Goal: Find contact information: Find contact information

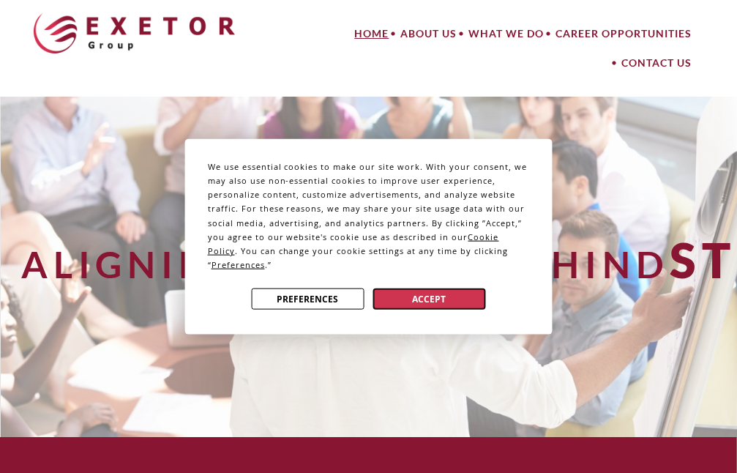
click at [385, 307] on button "Accept" at bounding box center [429, 298] width 113 height 21
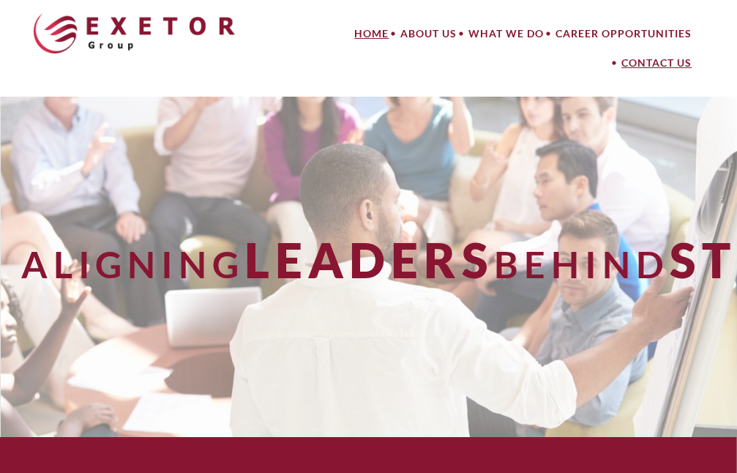
click at [655, 64] on link "Contact Us" at bounding box center [657, 62] width 82 height 29
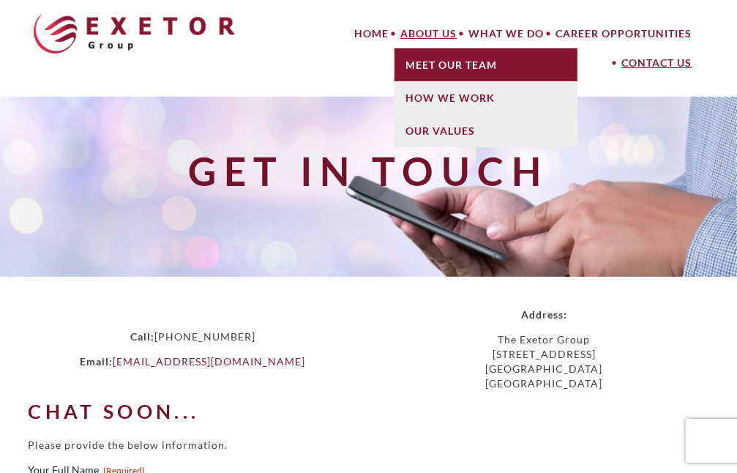
click at [448, 61] on link "Meet Our Team" at bounding box center [486, 64] width 183 height 33
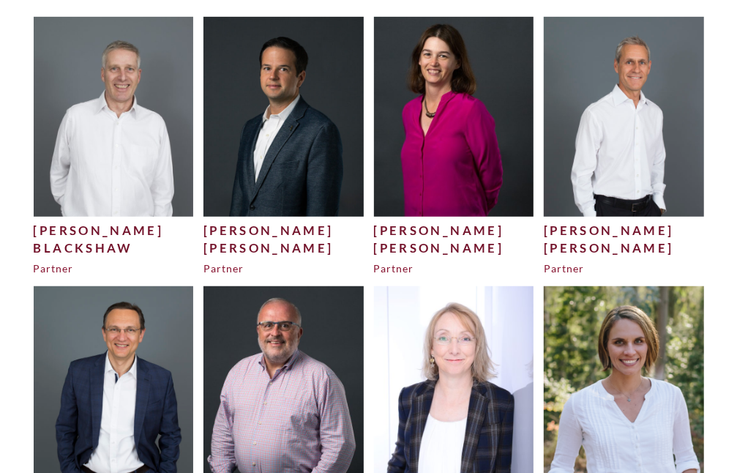
scroll to position [319, 0]
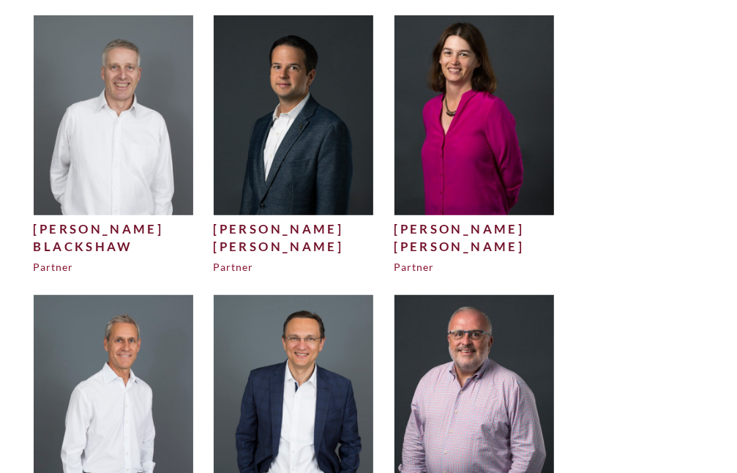
click at [457, 179] on img at bounding box center [475, 115] width 160 height 200
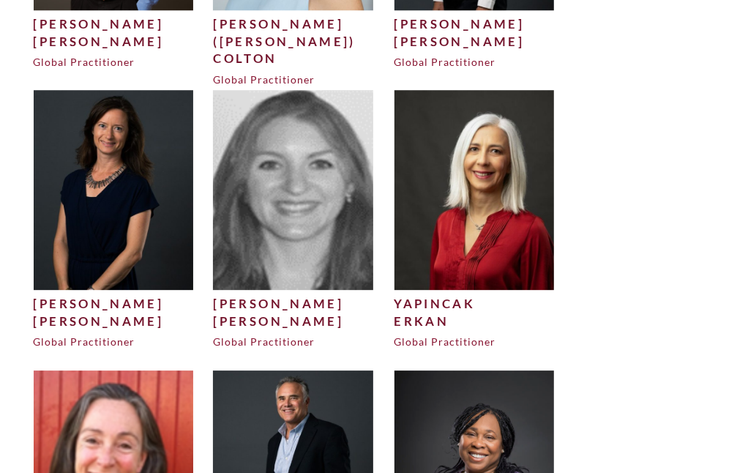
scroll to position [1952, 0]
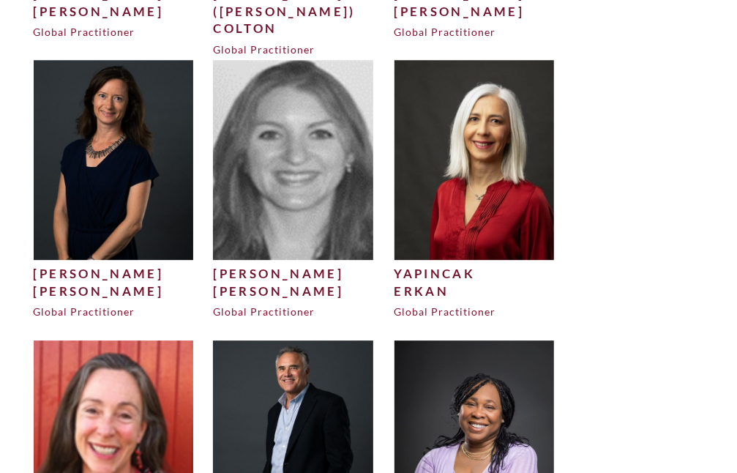
click at [281, 223] on img at bounding box center [293, 160] width 160 height 200
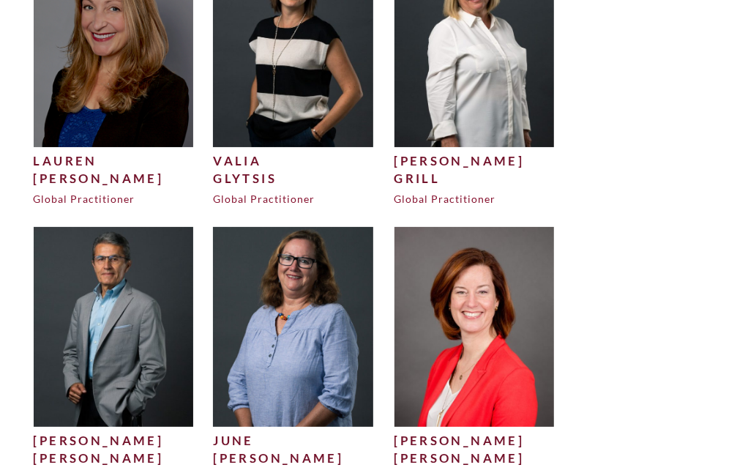
scroll to position [2627, 0]
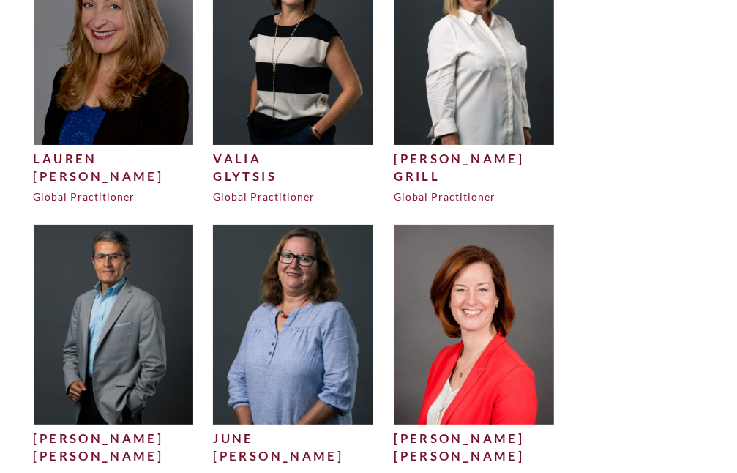
click at [125, 88] on img at bounding box center [114, 45] width 160 height 200
